Goal: Task Accomplishment & Management: Manage account settings

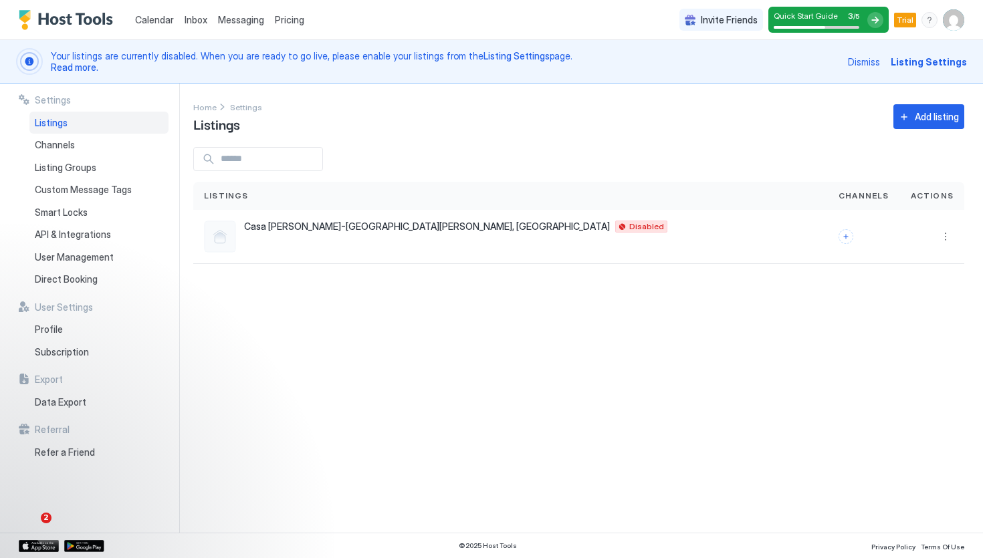
click at [949, 23] on img "User profile" at bounding box center [952, 19] width 21 height 21
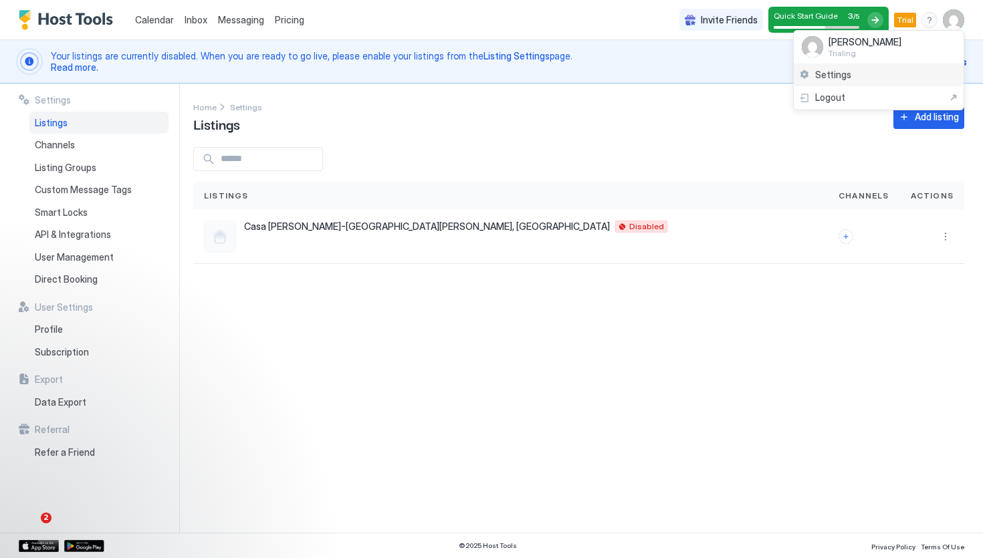
click at [901, 78] on div "Settings" at bounding box center [878, 75] width 170 height 23
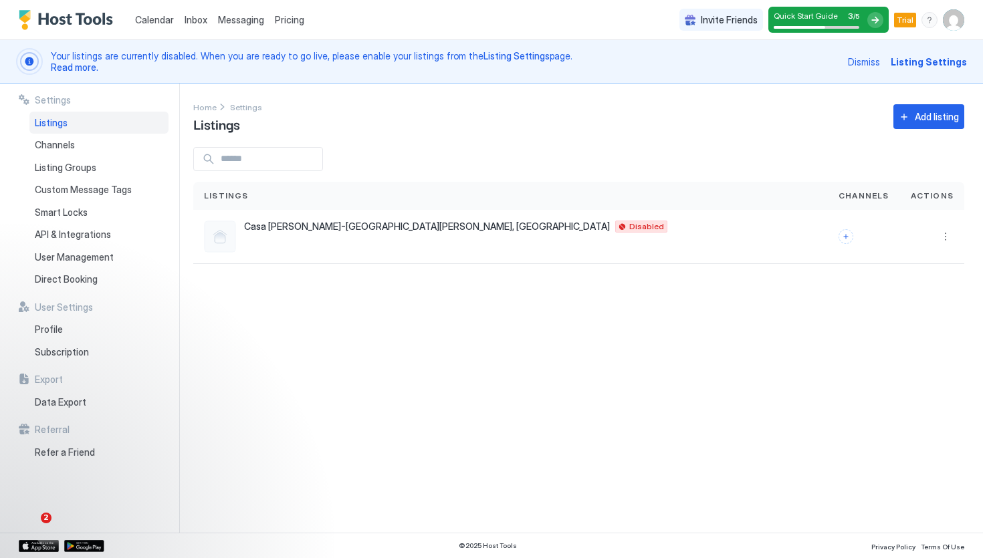
click at [955, 14] on img "User profile" at bounding box center [952, 19] width 21 height 21
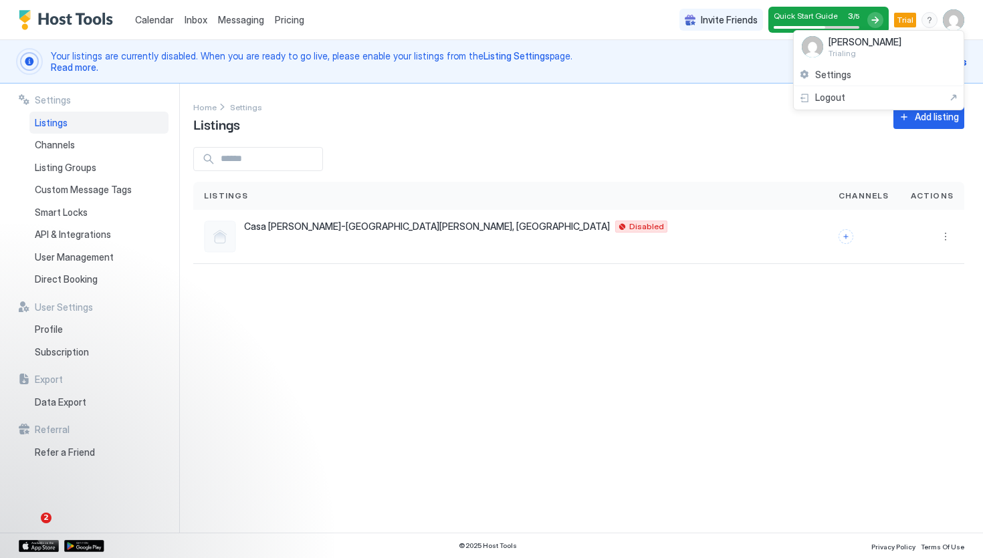
click at [811, 45] on img at bounding box center [811, 46] width 21 height 21
click at [615, 21] on div at bounding box center [491, 279] width 983 height 558
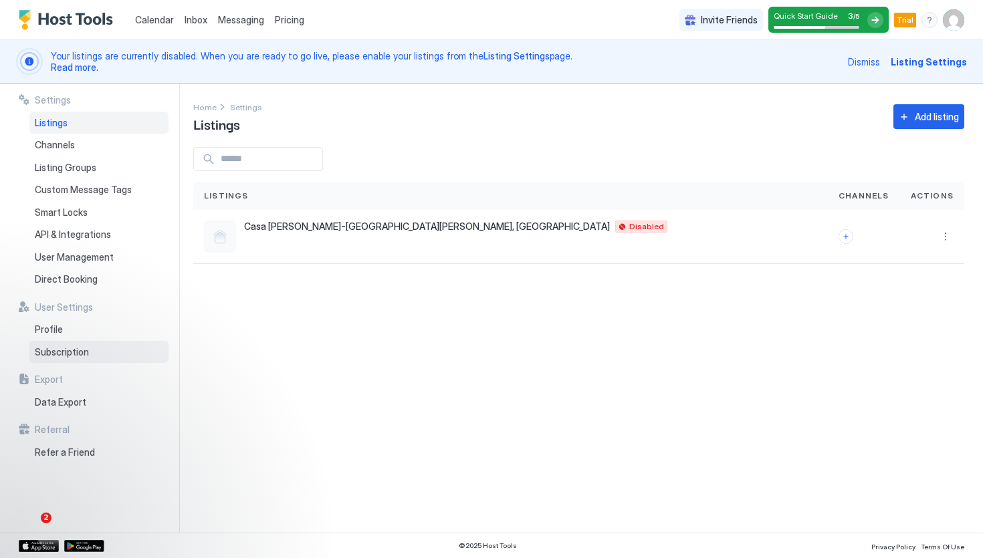
click at [68, 354] on span "Subscription" at bounding box center [62, 352] width 54 height 12
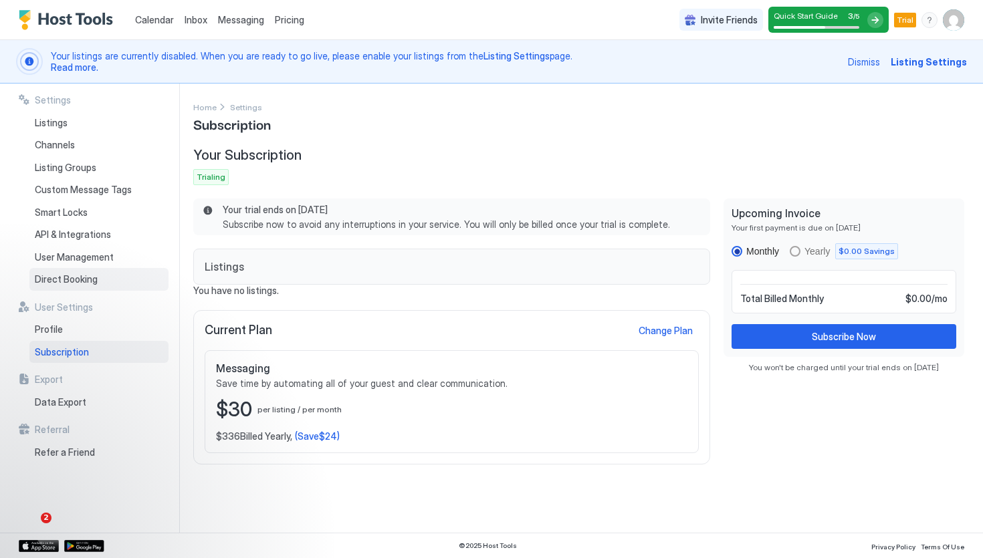
click at [88, 281] on span "Direct Booking" at bounding box center [66, 279] width 63 height 12
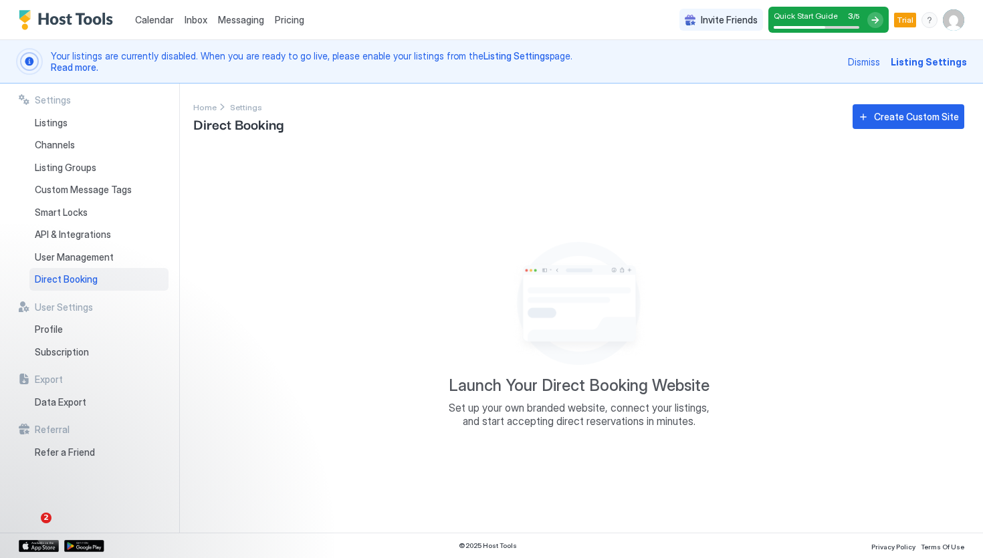
click at [285, 29] on div "Pricing" at bounding box center [289, 20] width 40 height 23
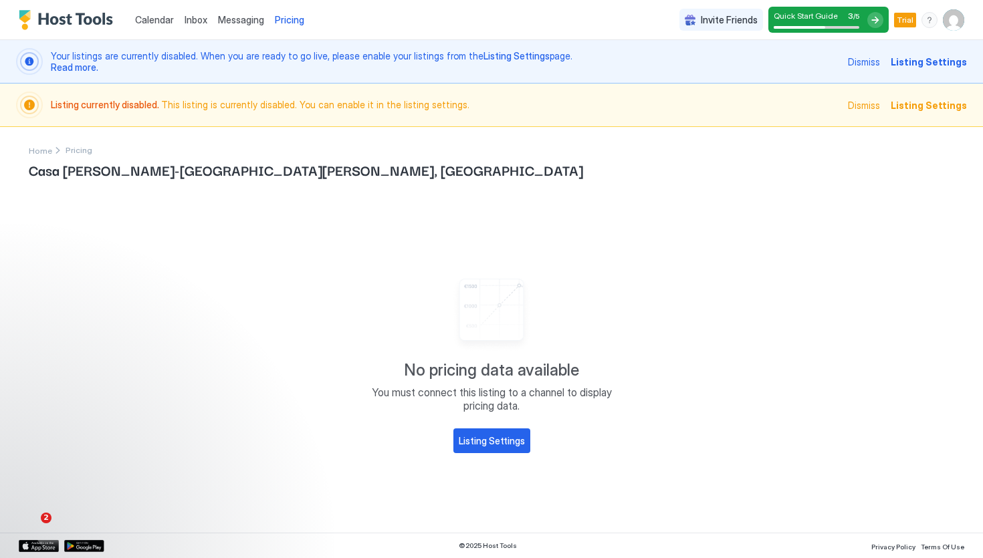
click at [867, 106] on span "Dismiss" at bounding box center [864, 105] width 32 height 14
